Goal: Task Accomplishment & Management: Manage account settings

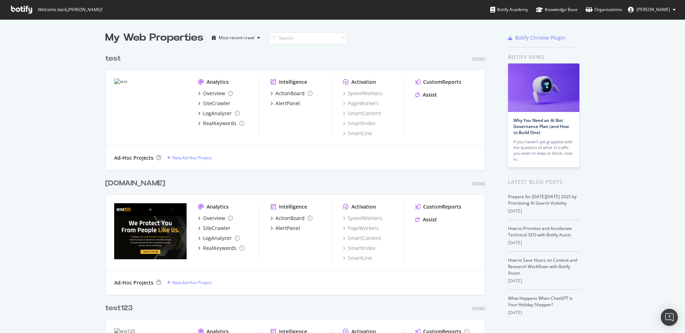
scroll to position [327, 673]
click at [666, 9] on span "[PERSON_NAME]" at bounding box center [653, 9] width 34 height 6
click at [644, 86] on span "Log Out" at bounding box center [639, 88] width 15 height 6
